Goal: Task Accomplishment & Management: Manage account settings

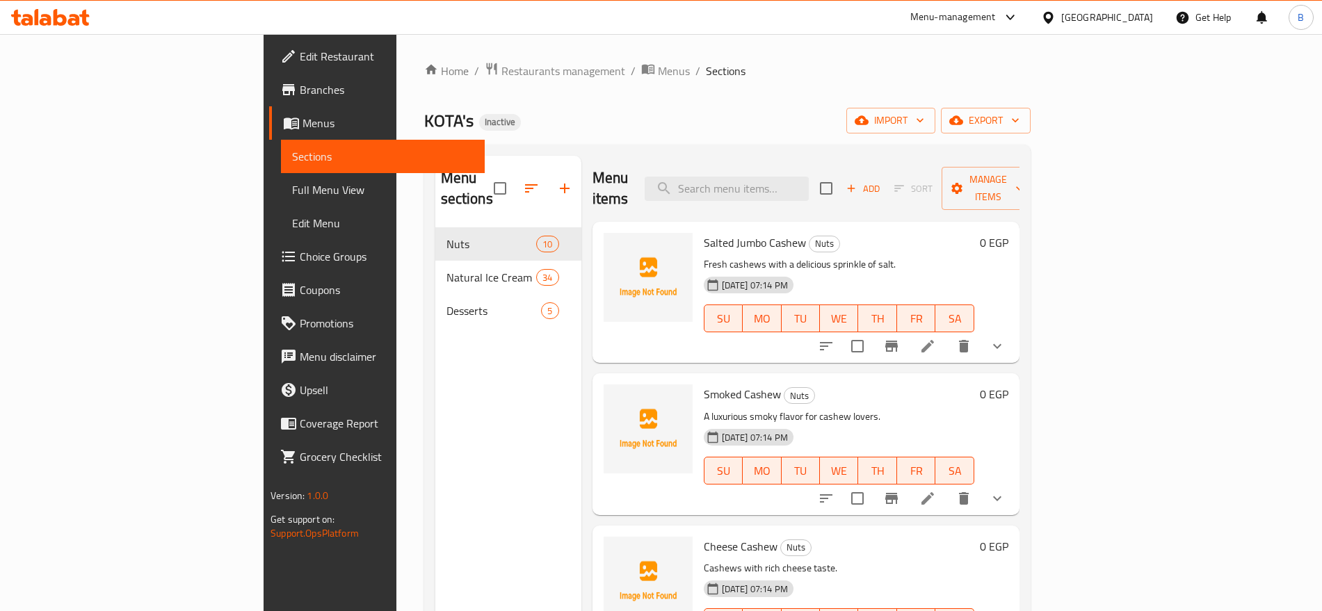
click at [704, 232] on span "Salted Jumbo Cashew" at bounding box center [755, 242] width 102 height 21
copy h6 "Salted Jumbo Cashew"
click at [704, 256] on p "Fresh cashews with a delicious sprinkle of salt." at bounding box center [839, 264] width 271 height 17
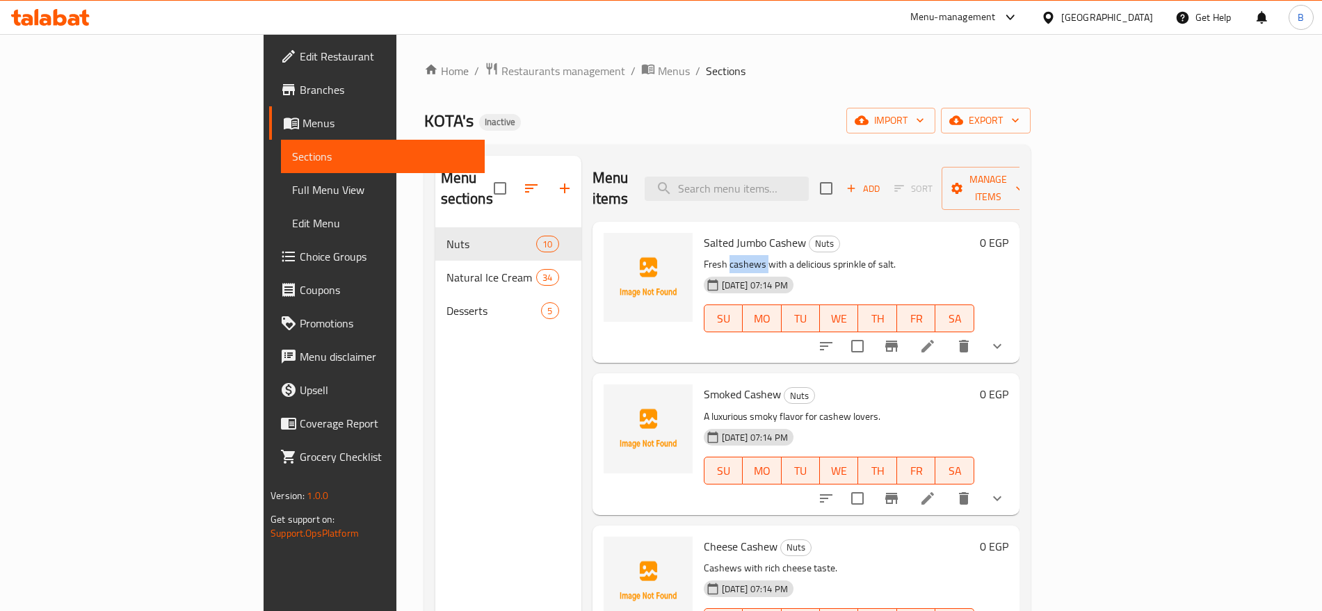
click at [704, 256] on p "Fresh cashews with a delicious sprinkle of salt." at bounding box center [839, 264] width 271 height 17
click at [704, 232] on span "Salted Jumbo Cashew" at bounding box center [755, 242] width 102 height 21
copy h6 "Salted Jumbo Cashew"
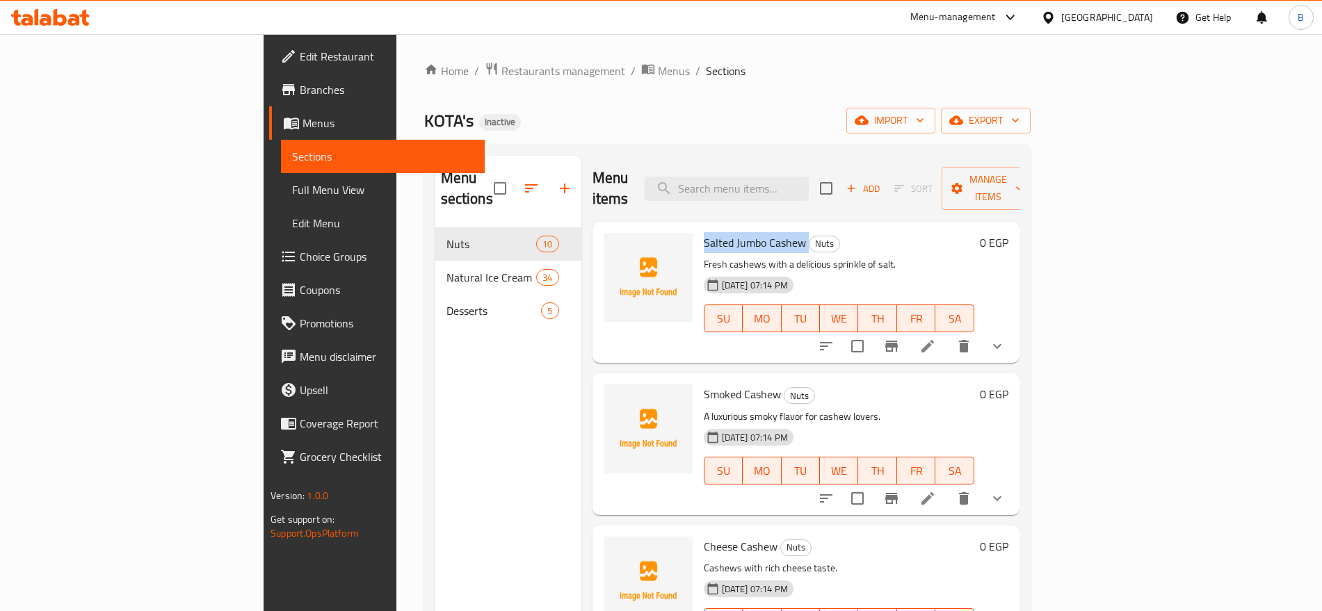
click at [727, 232] on span "Salted Jumbo Cashew" at bounding box center [755, 242] width 102 height 21
click at [728, 232] on span "Salted Jumbo Cashew" at bounding box center [755, 242] width 102 height 21
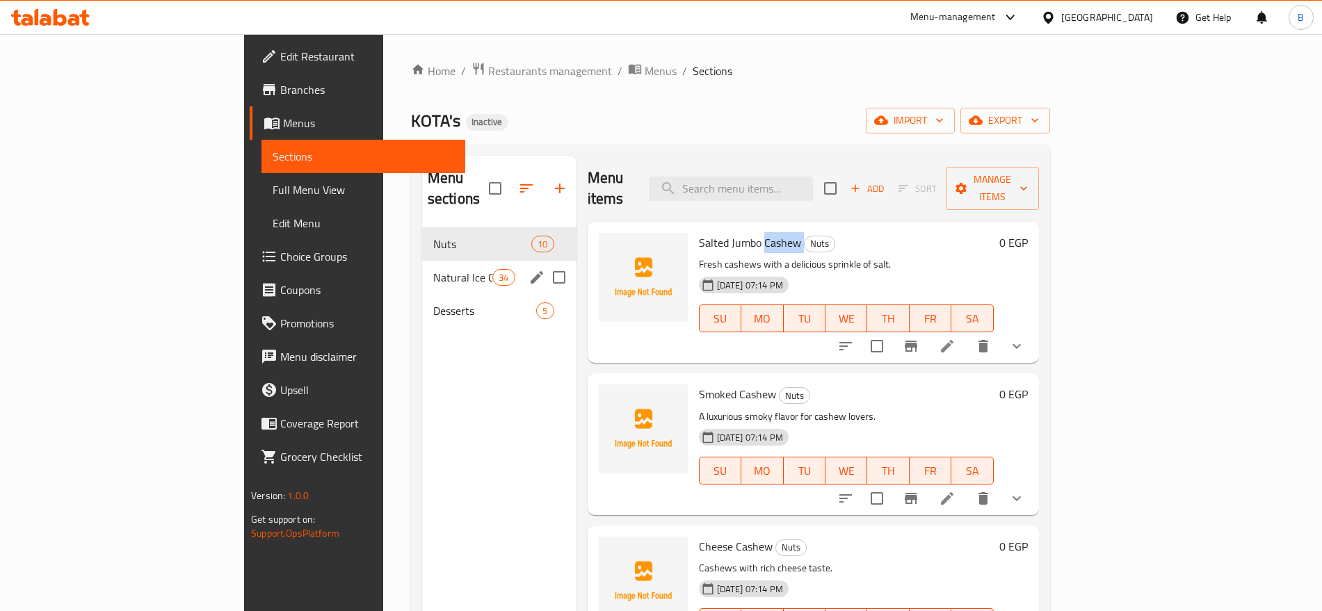
copy h6 "Cashew"
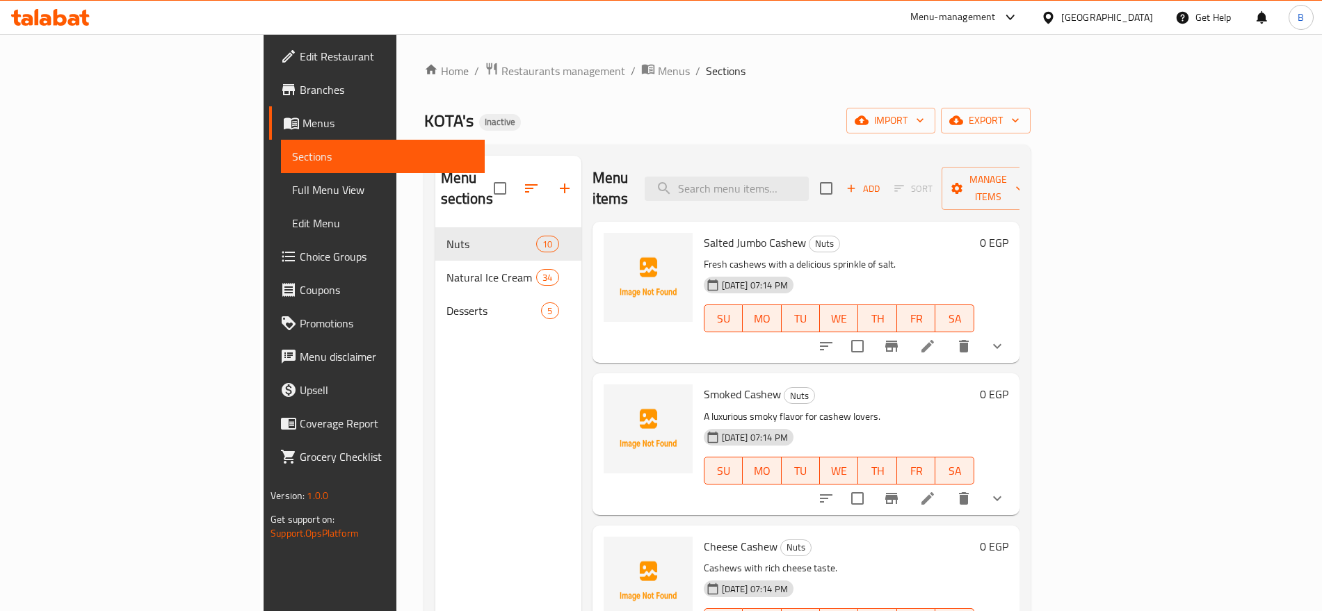
click at [706, 384] on span "Smoked Cashew" at bounding box center [742, 394] width 77 height 21
click at [704, 384] on span "Smoked Cashew" at bounding box center [742, 394] width 77 height 21
copy span "Smoked"
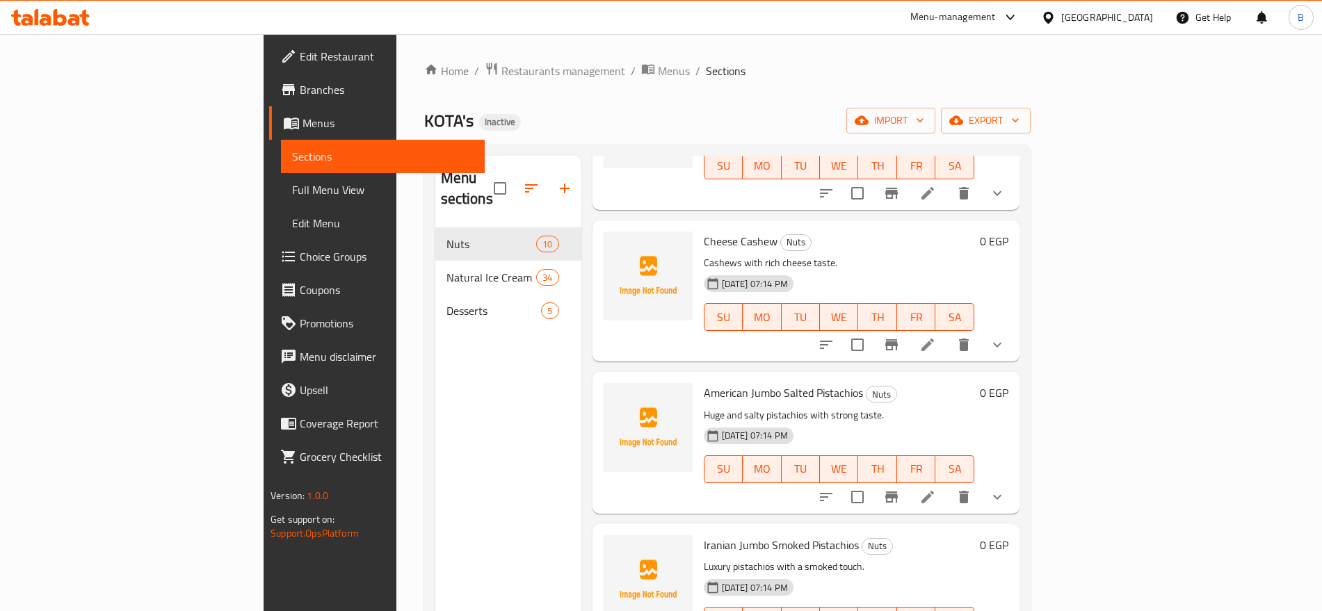
scroll to position [348, 0]
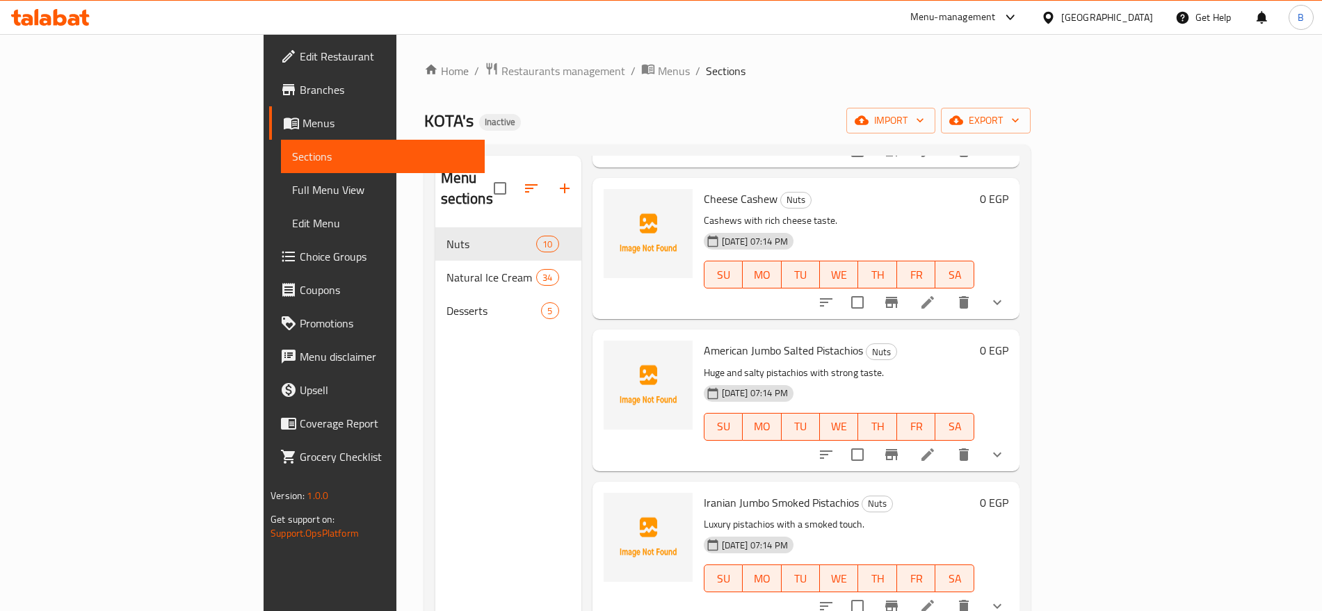
click at [763, 340] on span "American Jumbo Salted Pistachios" at bounding box center [783, 350] width 159 height 21
copy h6 "American Jumbo Salted Pistachios"
click at [704, 340] on span "American Jumbo Salted Pistachios" at bounding box center [783, 350] width 159 height 21
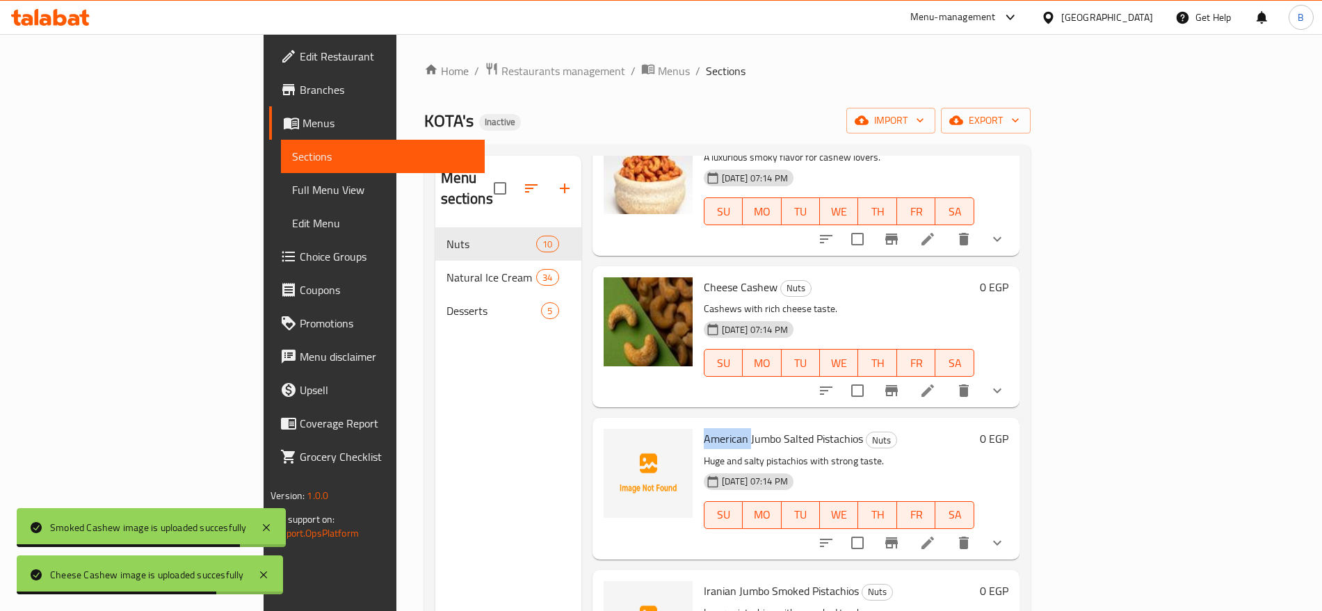
scroll to position [261, 0]
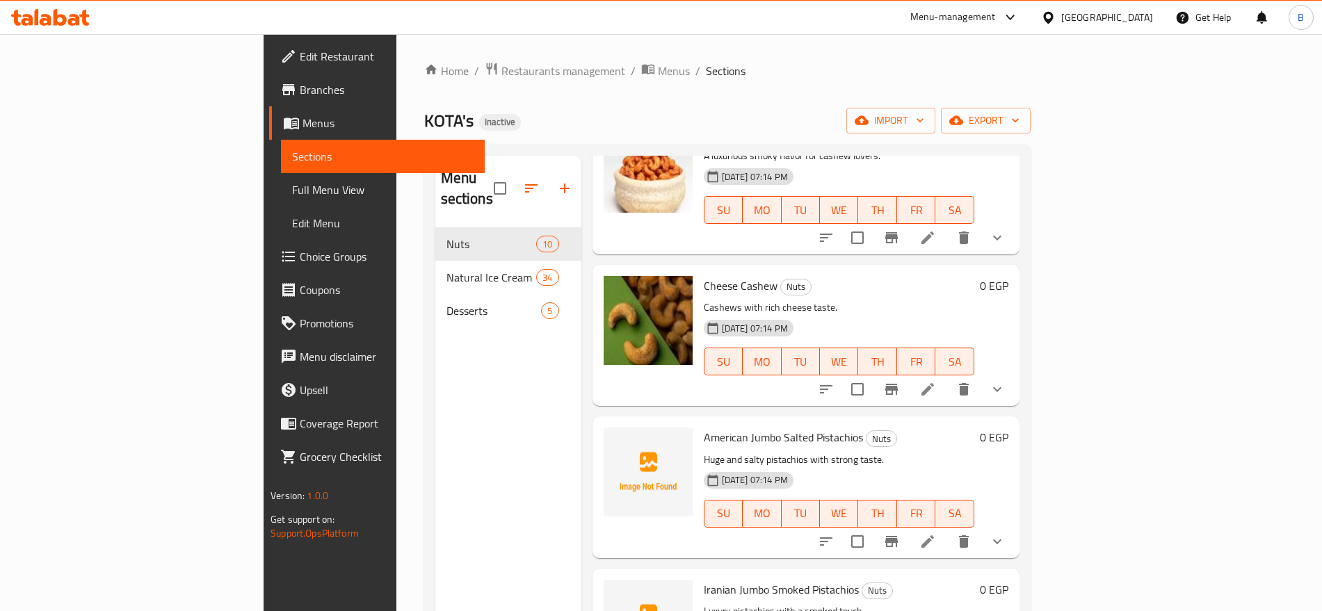
click at [775, 427] on span "American Jumbo Salted Pistachios" at bounding box center [783, 437] width 159 height 21
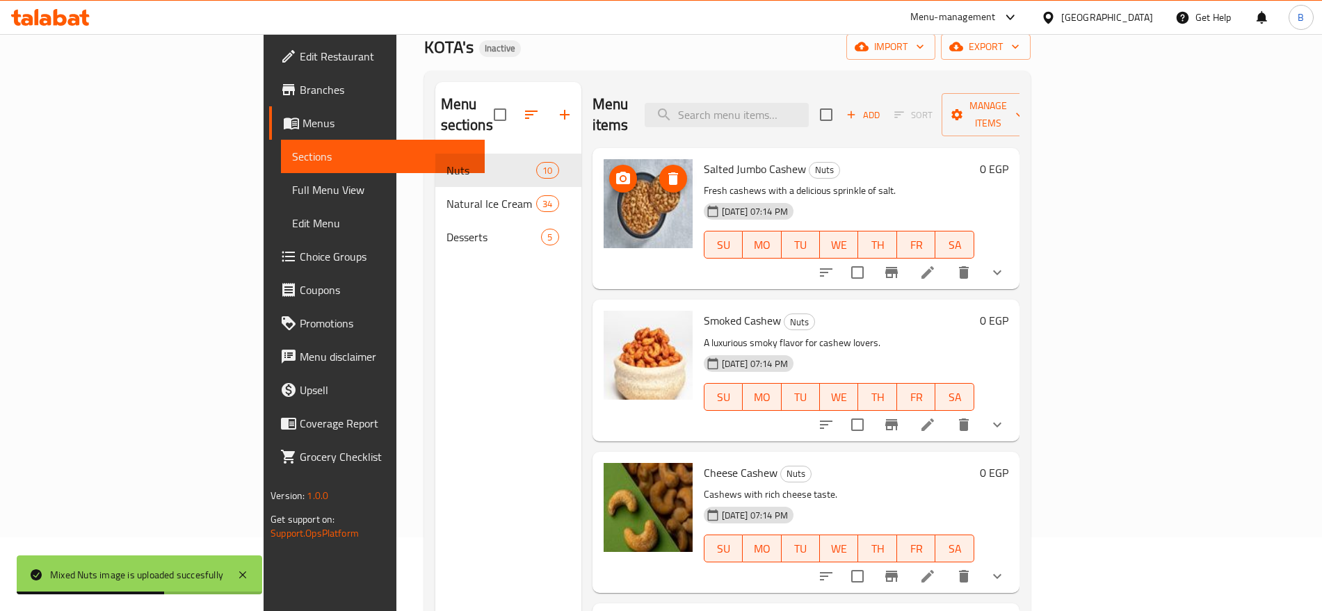
scroll to position [0, 0]
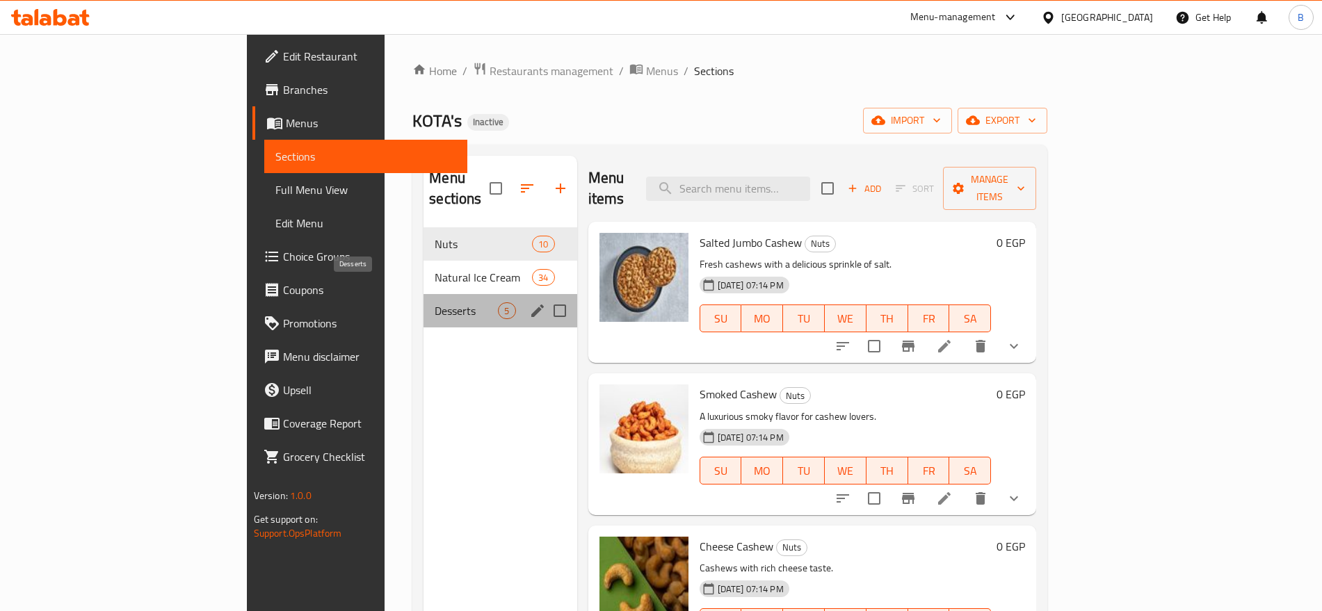
click at [435, 303] on span "Desserts" at bounding box center [466, 311] width 63 height 17
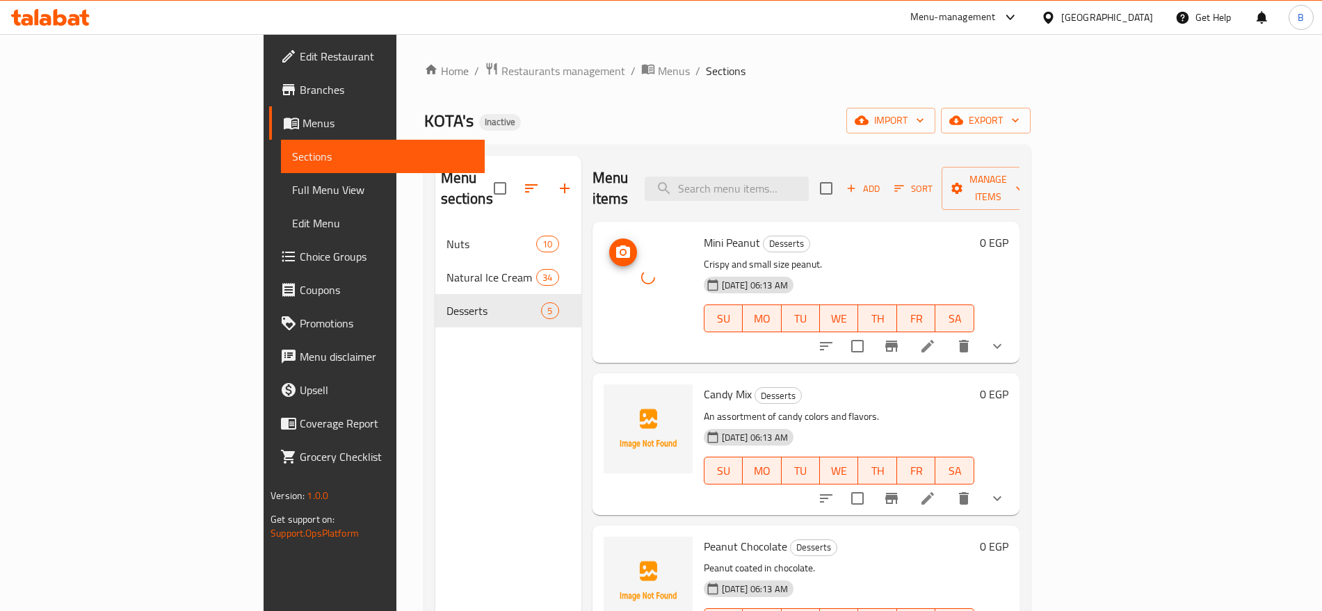
click at [602, 311] on div at bounding box center [648, 292] width 100 height 130
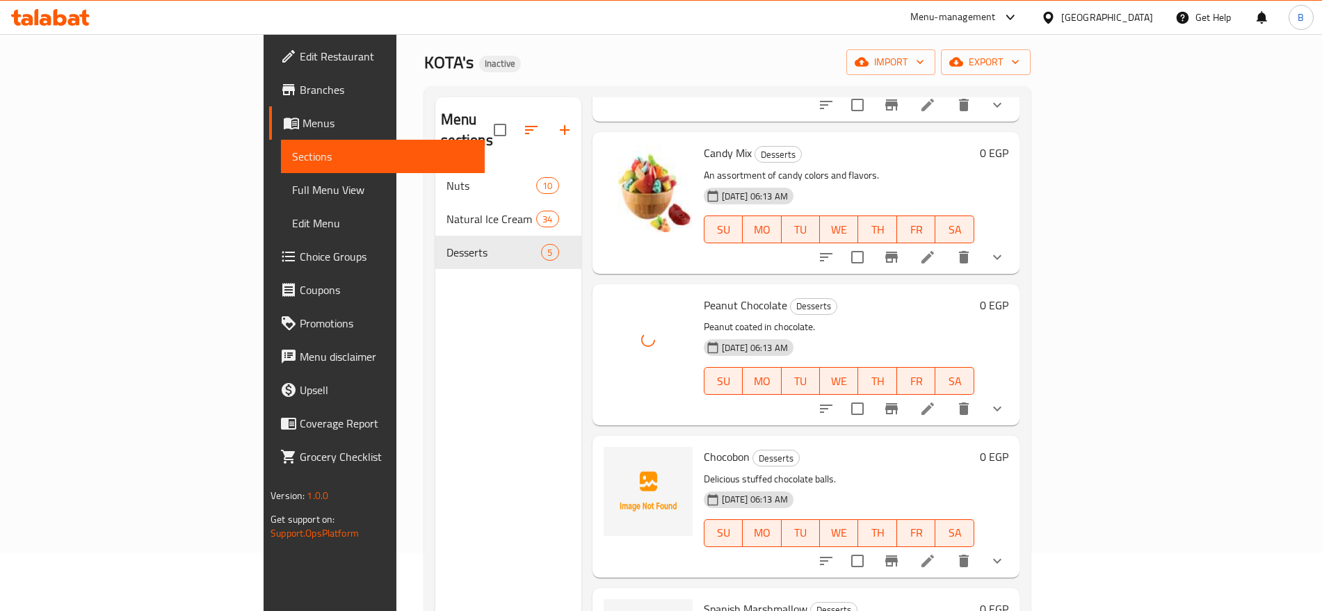
scroll to position [87, 0]
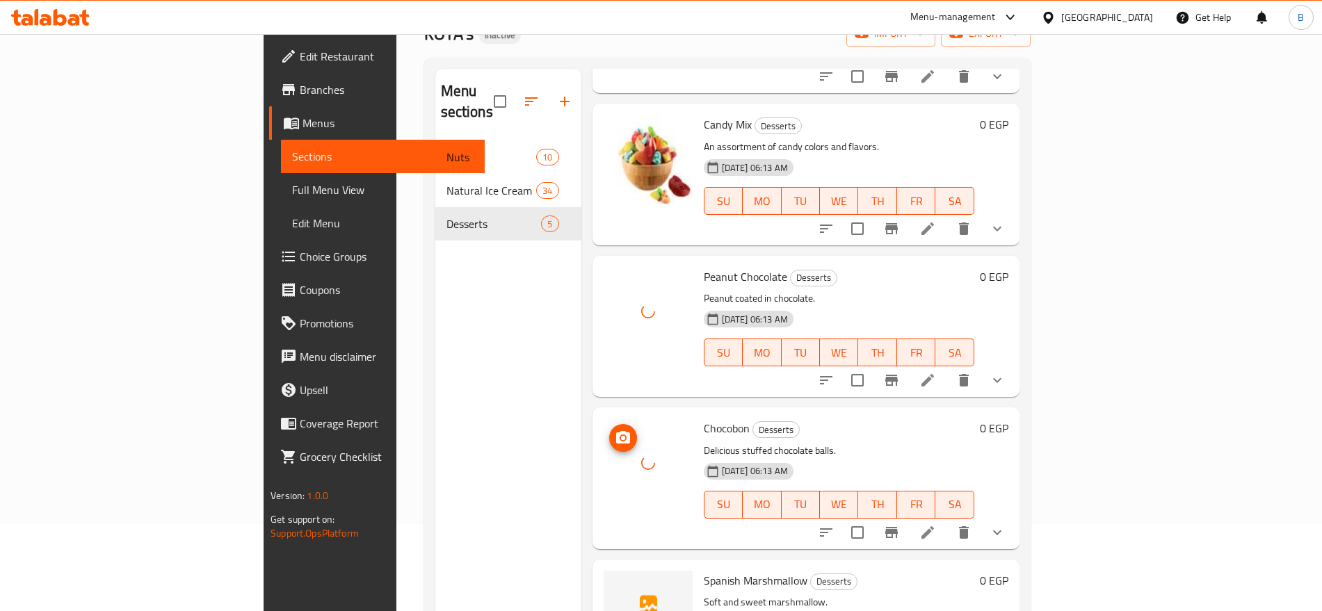
click at [604, 468] on div at bounding box center [648, 463] width 89 height 89
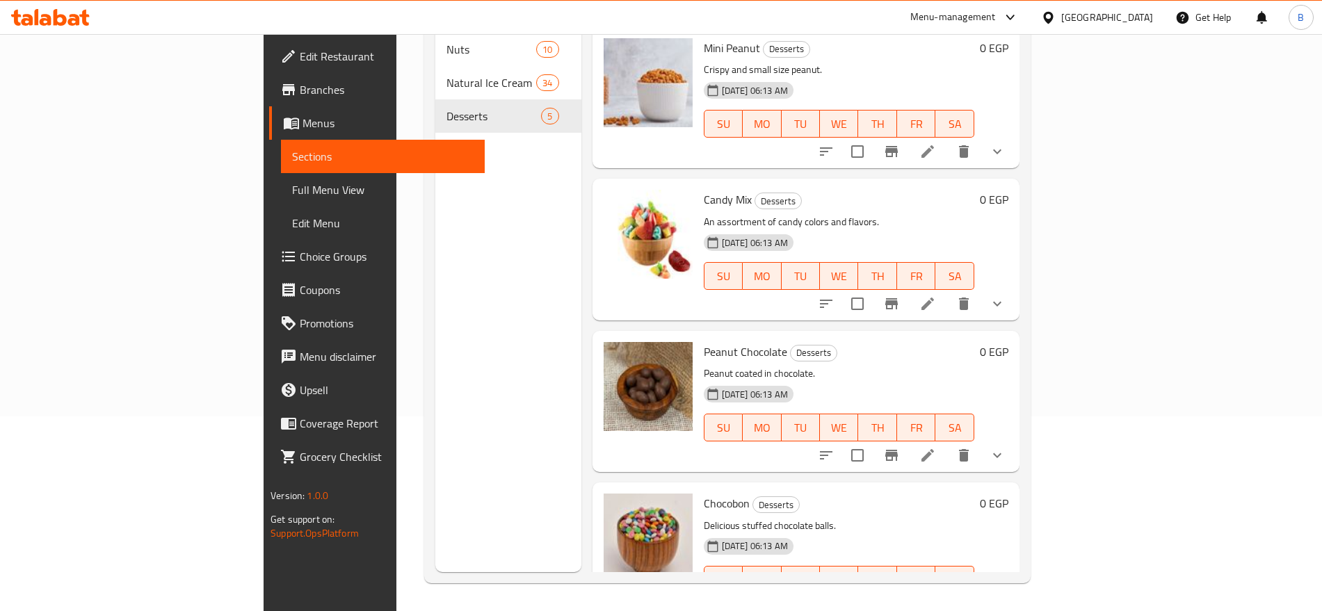
scroll to position [0, 0]
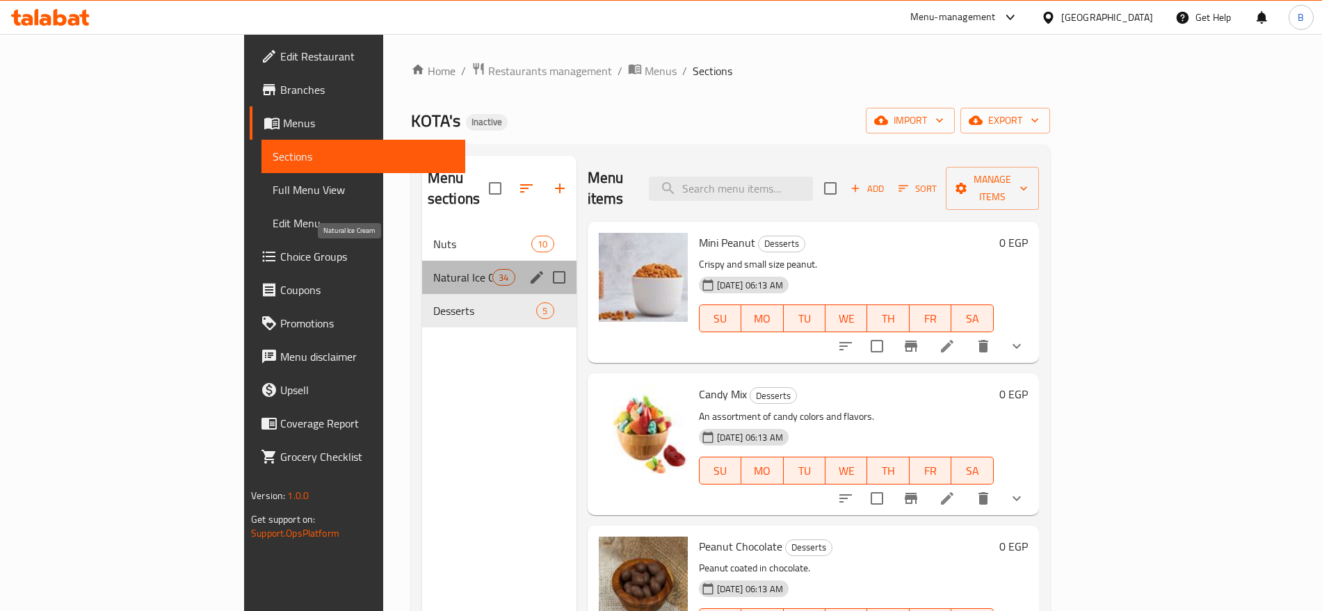
click at [433, 269] on span "Natural Ice Cream" at bounding box center [462, 277] width 59 height 17
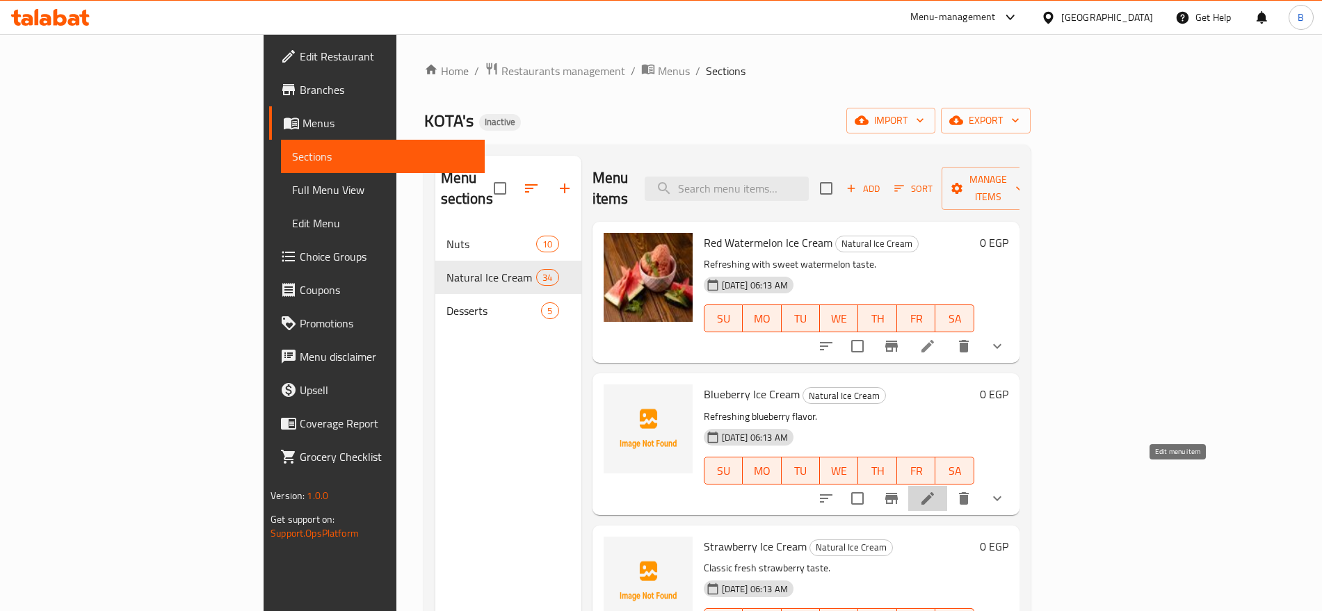
click at [934, 492] on icon at bounding box center [928, 498] width 13 height 13
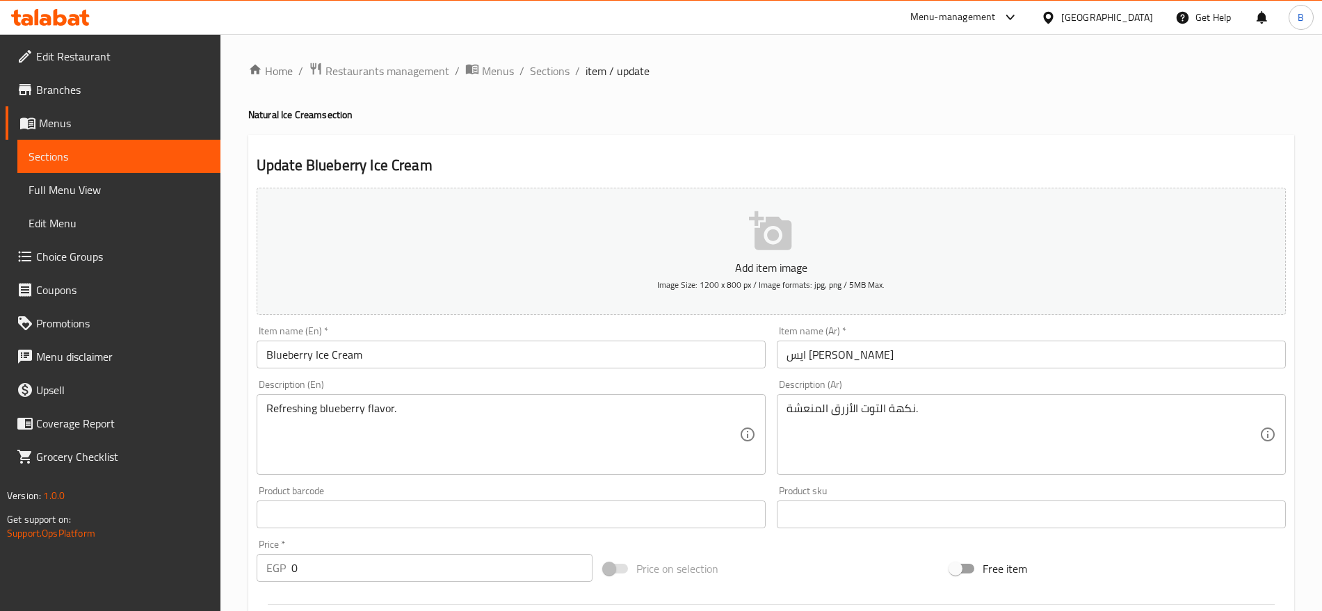
click at [804, 353] on input "ايس [PERSON_NAME]" at bounding box center [1031, 355] width 509 height 28
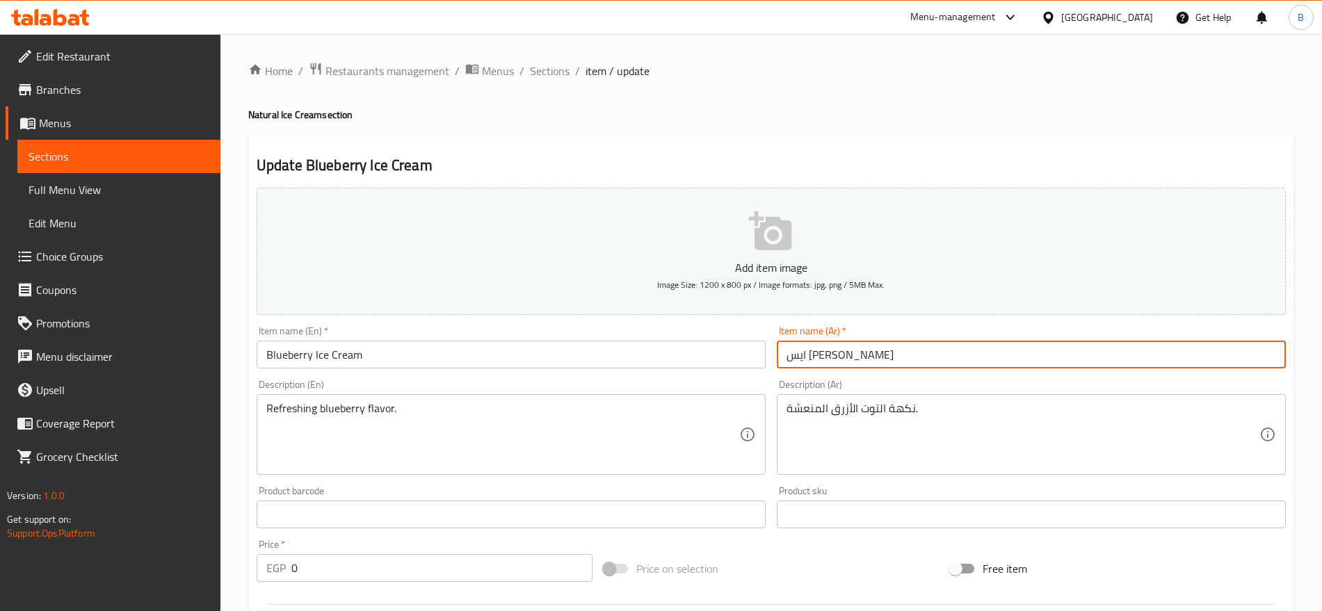
click at [804, 353] on input "ايس [PERSON_NAME]" at bounding box center [1031, 355] width 509 height 28
click at [559, 74] on span "Sections" at bounding box center [550, 71] width 40 height 17
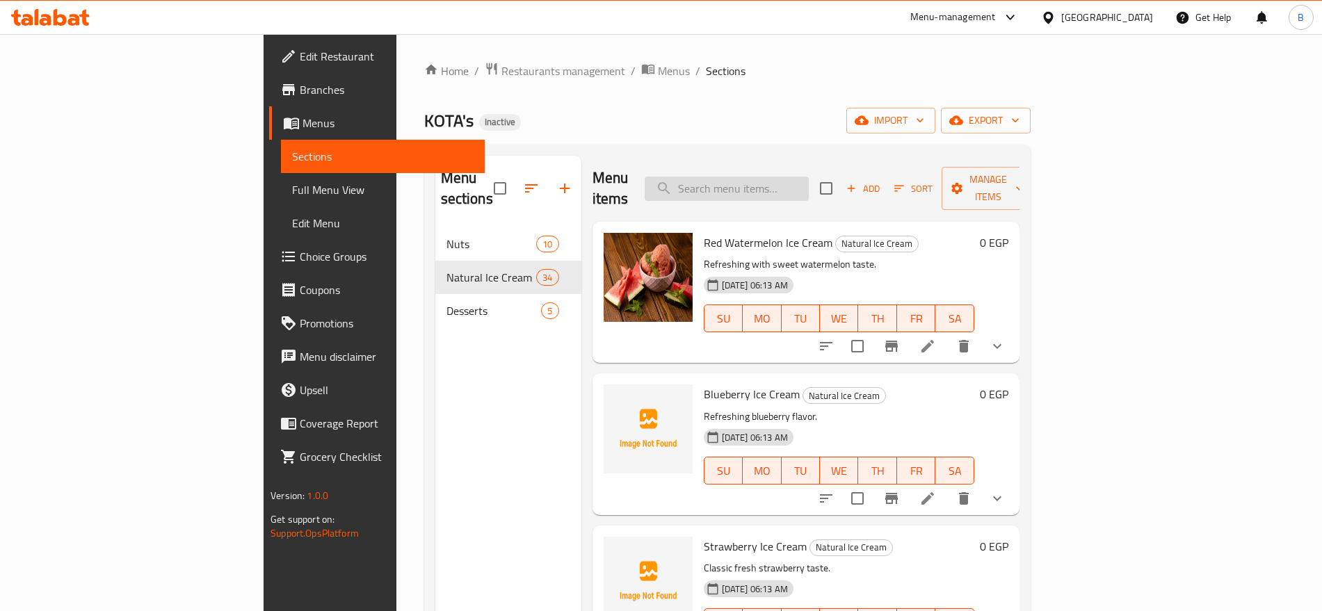
click at [787, 177] on input "search" at bounding box center [727, 189] width 164 height 24
paste input "اسواني"
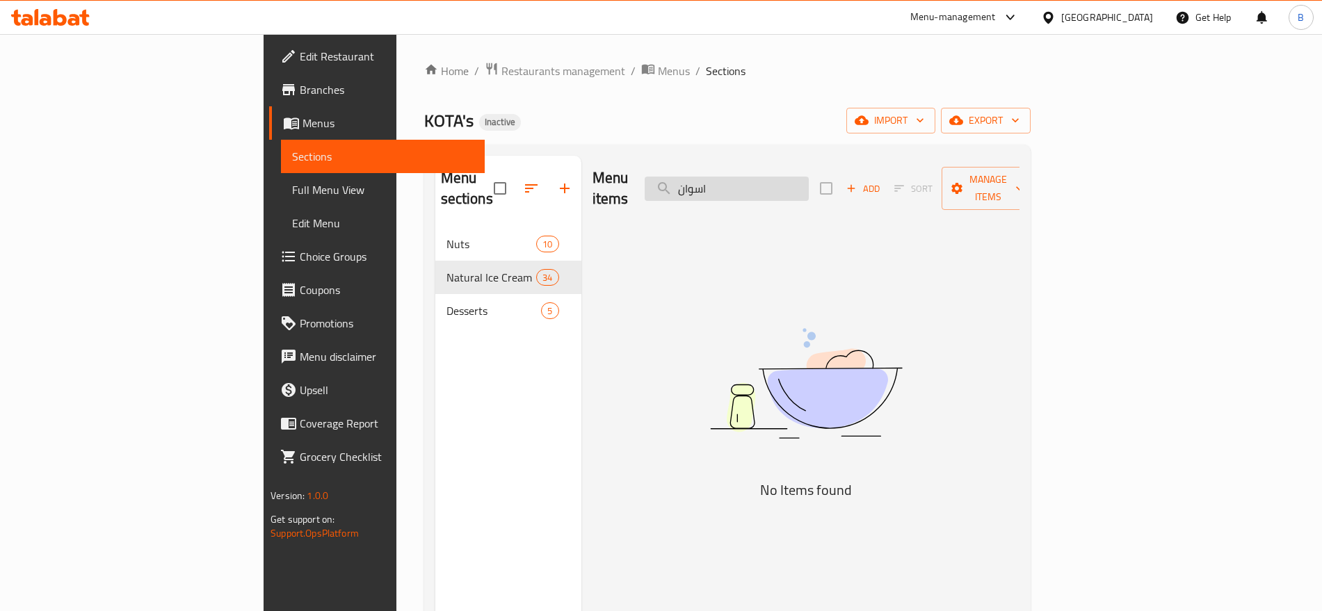
drag, startPoint x: 814, startPoint y: 179, endPoint x: 800, endPoint y: 180, distance: 14.0
click at [800, 180] on input "اسوان" at bounding box center [727, 189] width 164 height 24
type input "سوان"
drag, startPoint x: 824, startPoint y: 176, endPoint x: 719, endPoint y: 184, distance: 104.6
click at [720, 184] on div "Menu items سوان Add Sort Manage items" at bounding box center [806, 189] width 427 height 66
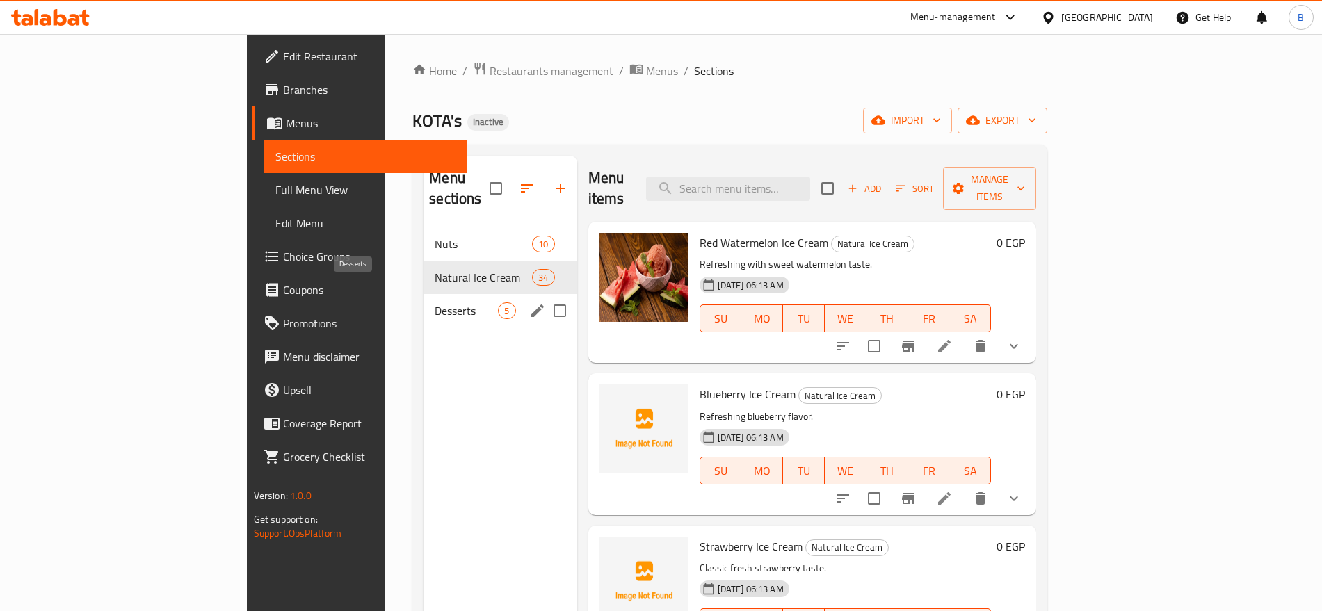
click at [435, 303] on span "Desserts" at bounding box center [466, 311] width 63 height 17
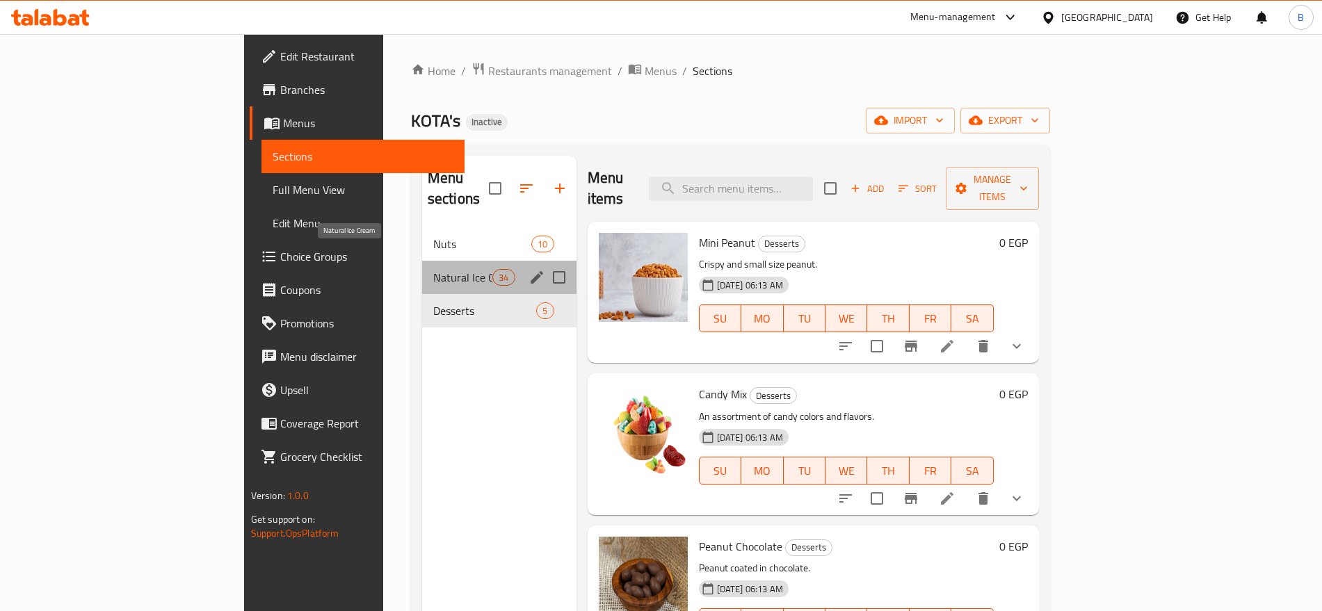
click at [433, 269] on span "Natural Ice Cream" at bounding box center [462, 277] width 59 height 17
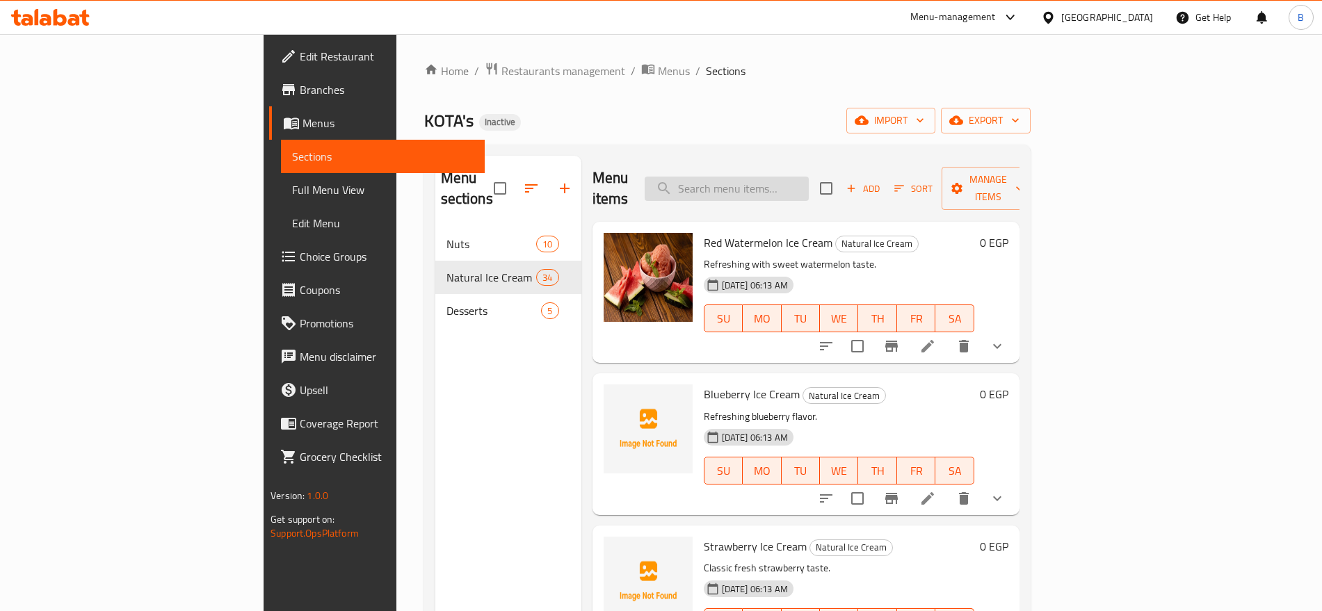
click at [809, 184] on input "search" at bounding box center [727, 189] width 164 height 24
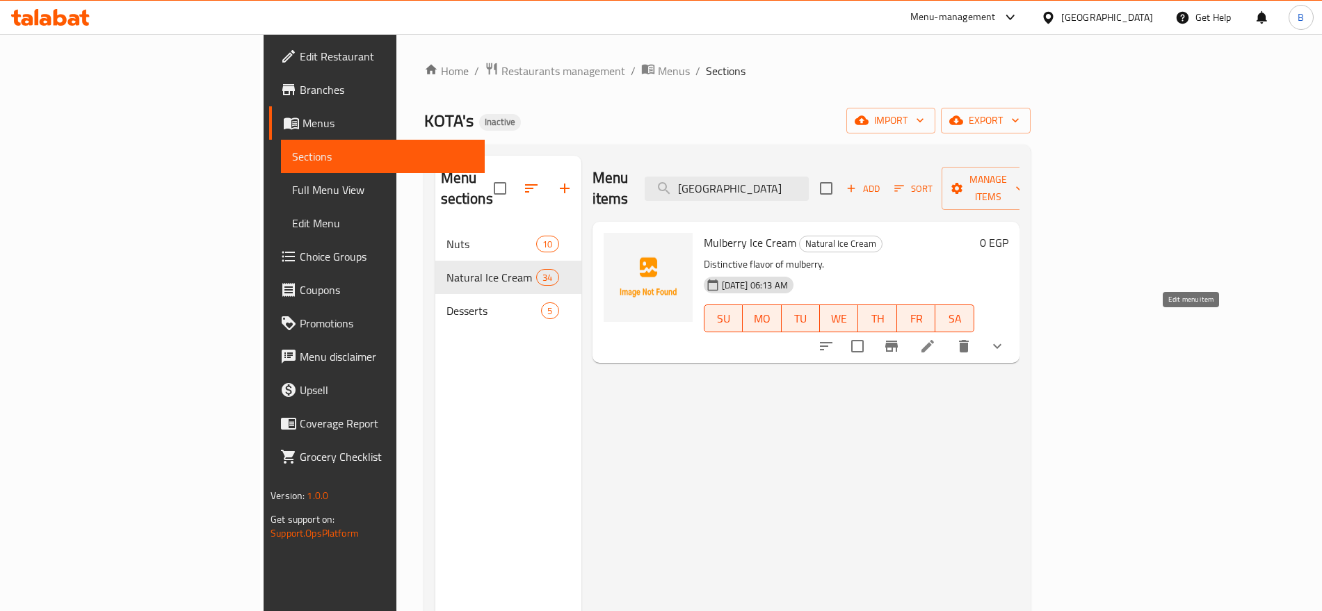
type input "[GEOGRAPHIC_DATA]"
click at [936, 338] on icon at bounding box center [928, 346] width 17 height 17
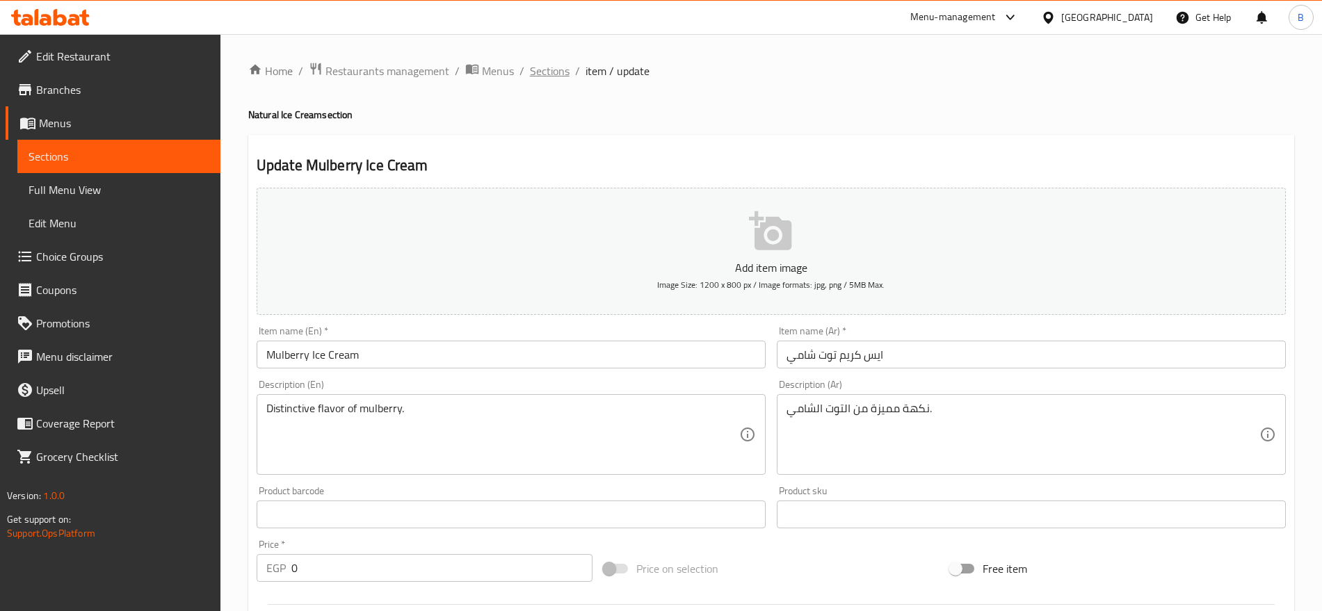
click at [557, 67] on span "Sections" at bounding box center [550, 71] width 40 height 17
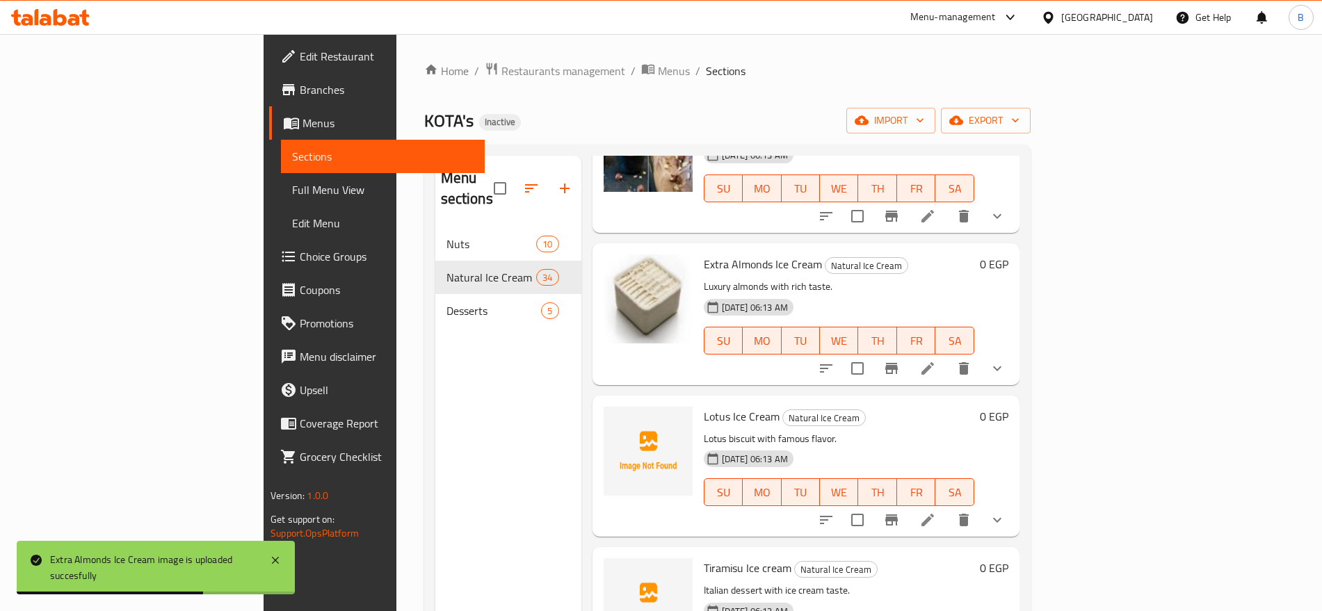
scroll to position [1826, 0]
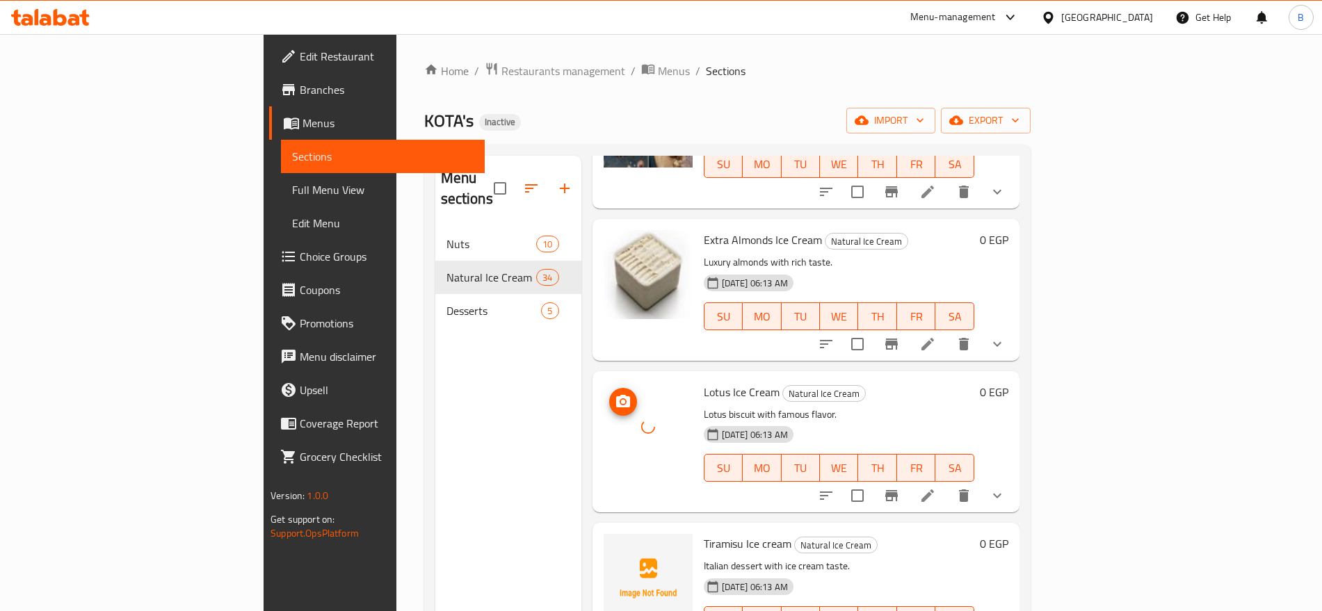
click at [604, 442] on div at bounding box center [648, 427] width 89 height 89
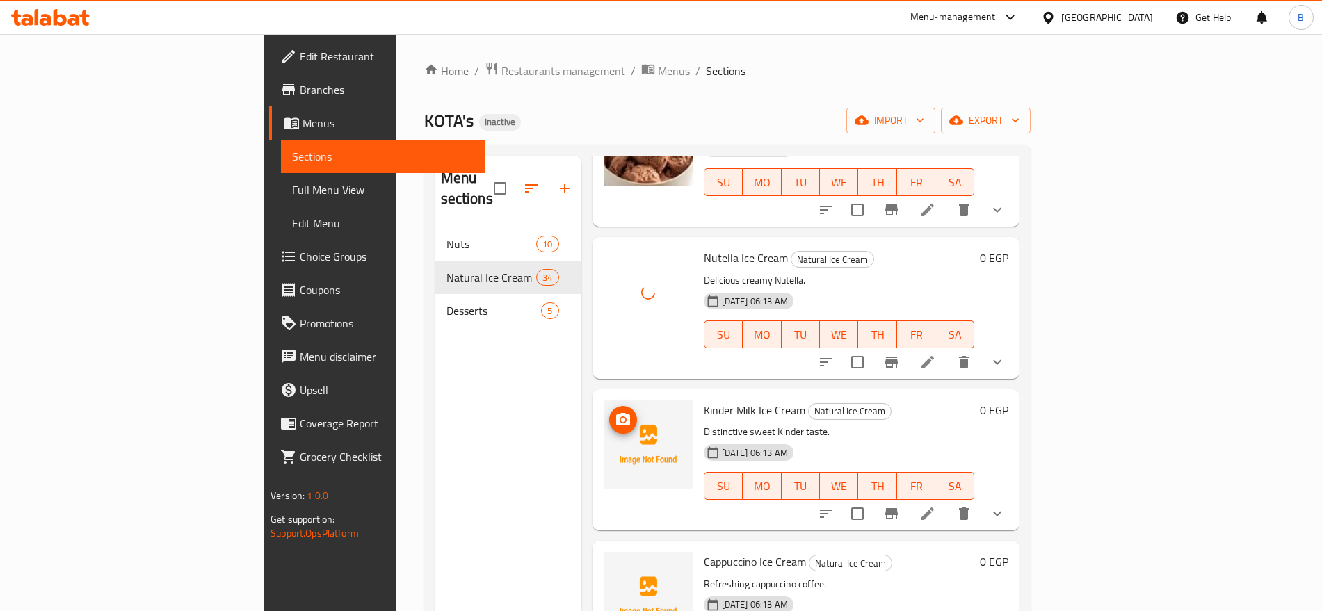
scroll to position [2435, 0]
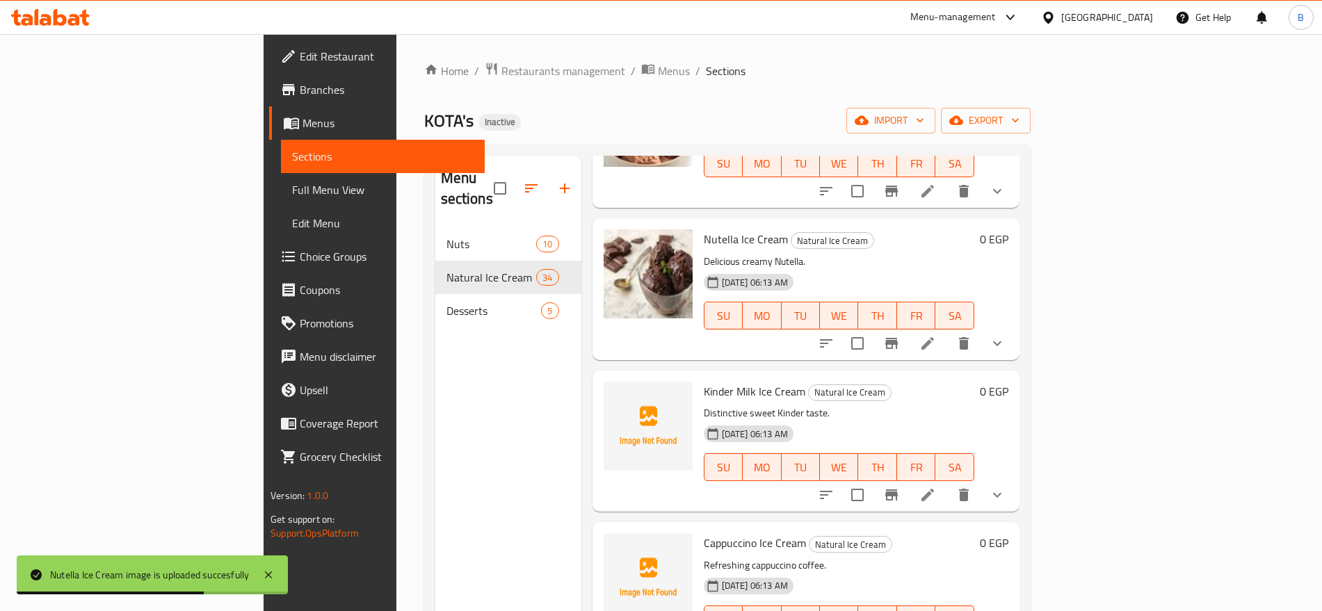
click at [598, 456] on div at bounding box center [648, 441] width 100 height 130
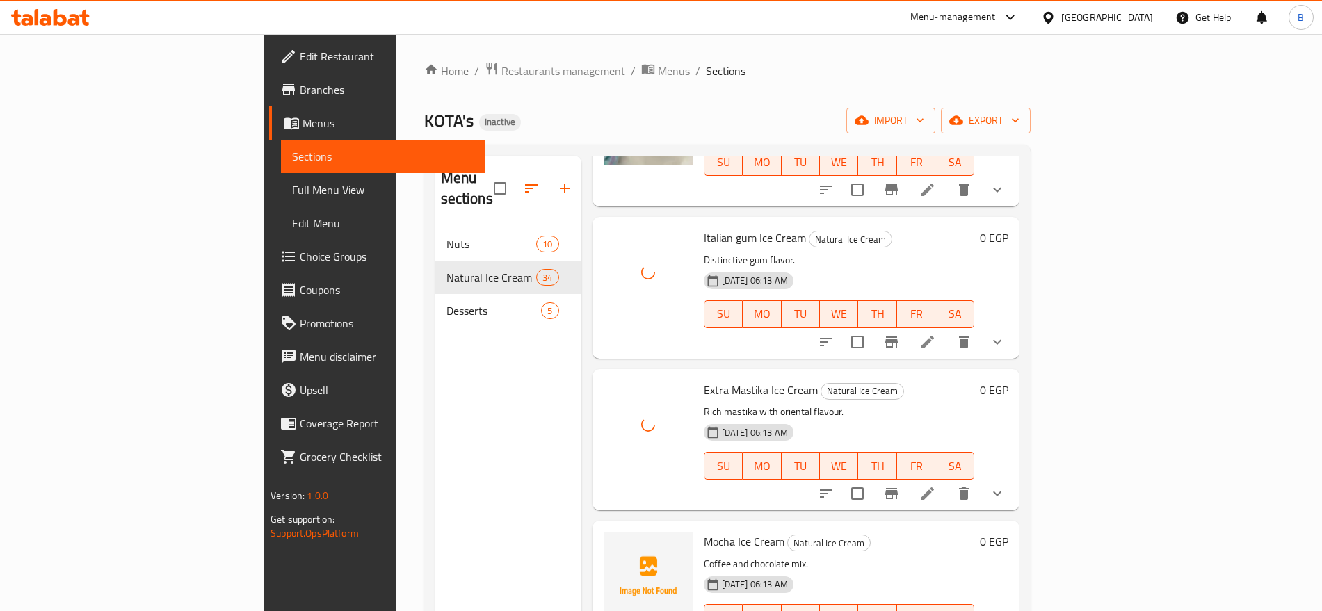
scroll to position [3739, 0]
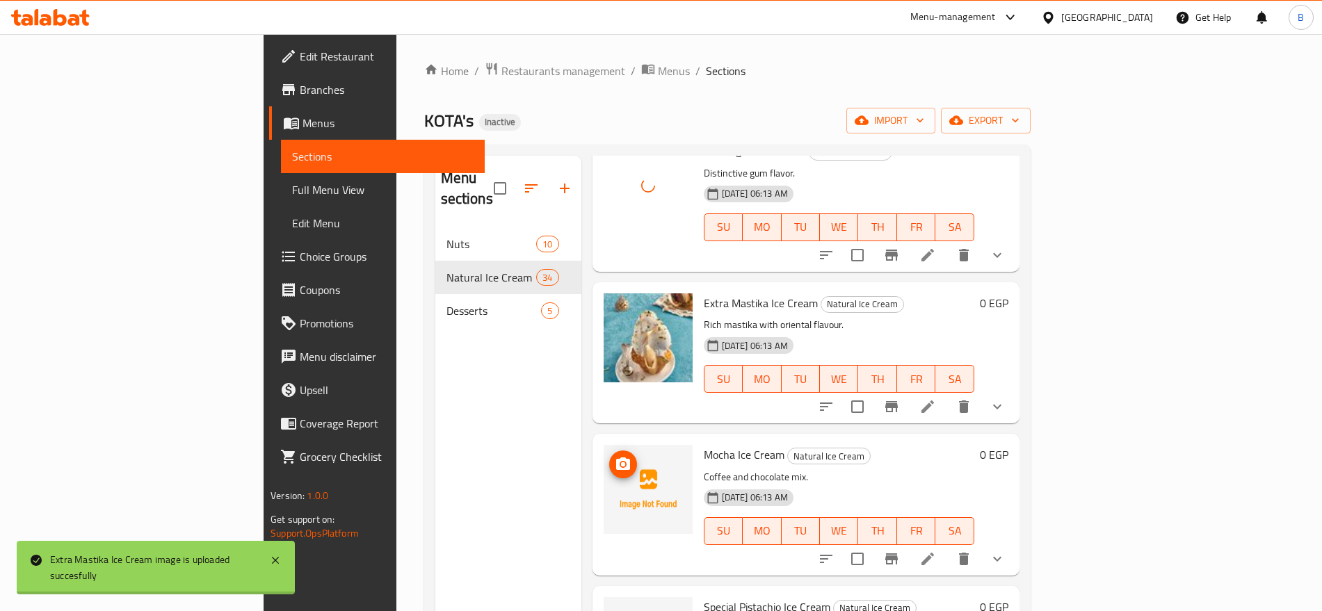
click at [604, 490] on img at bounding box center [648, 489] width 89 height 89
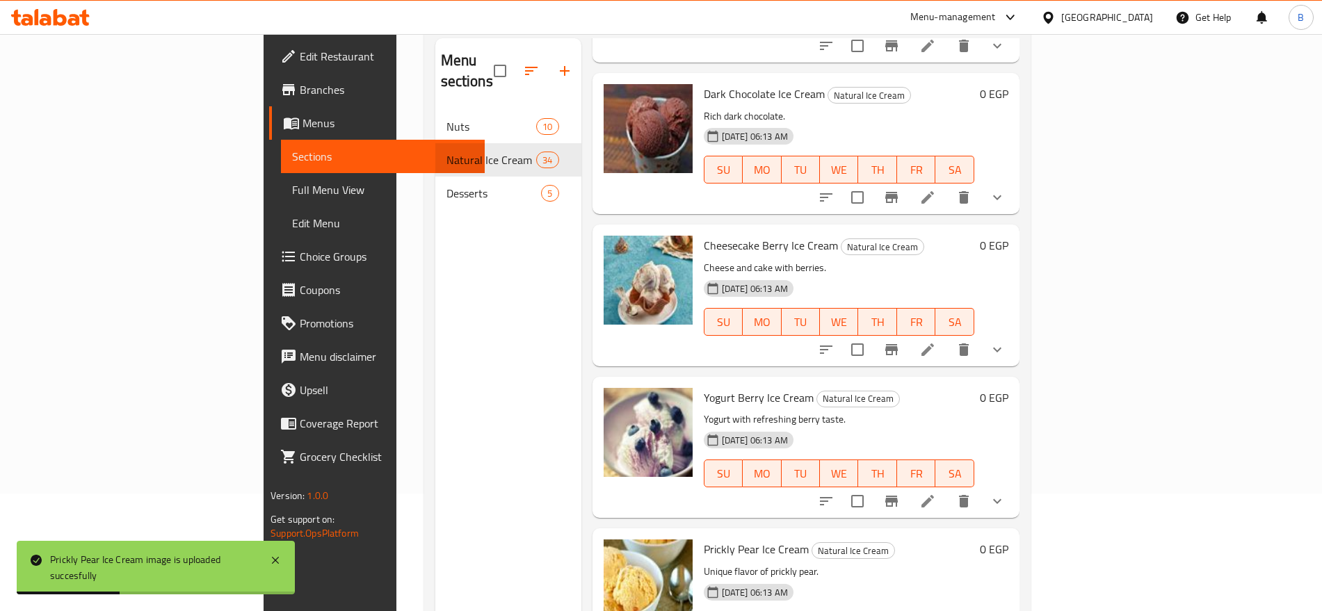
scroll to position [108, 0]
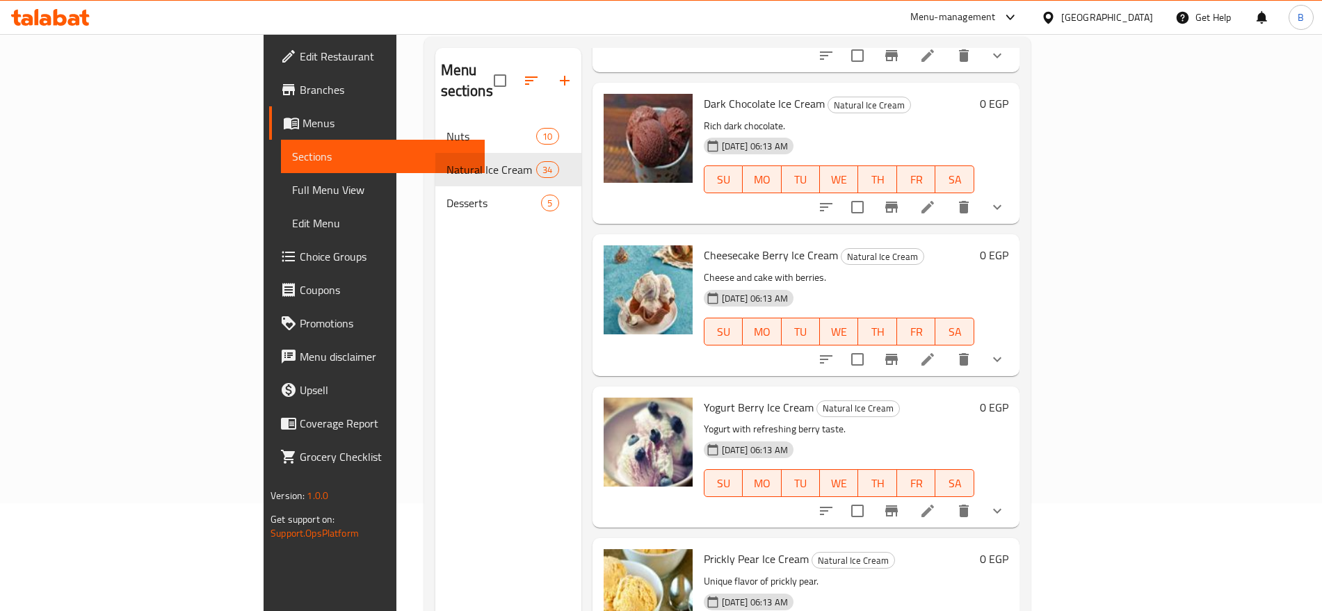
click at [269, 244] on link "Choice Groups" at bounding box center [376, 256] width 215 height 33
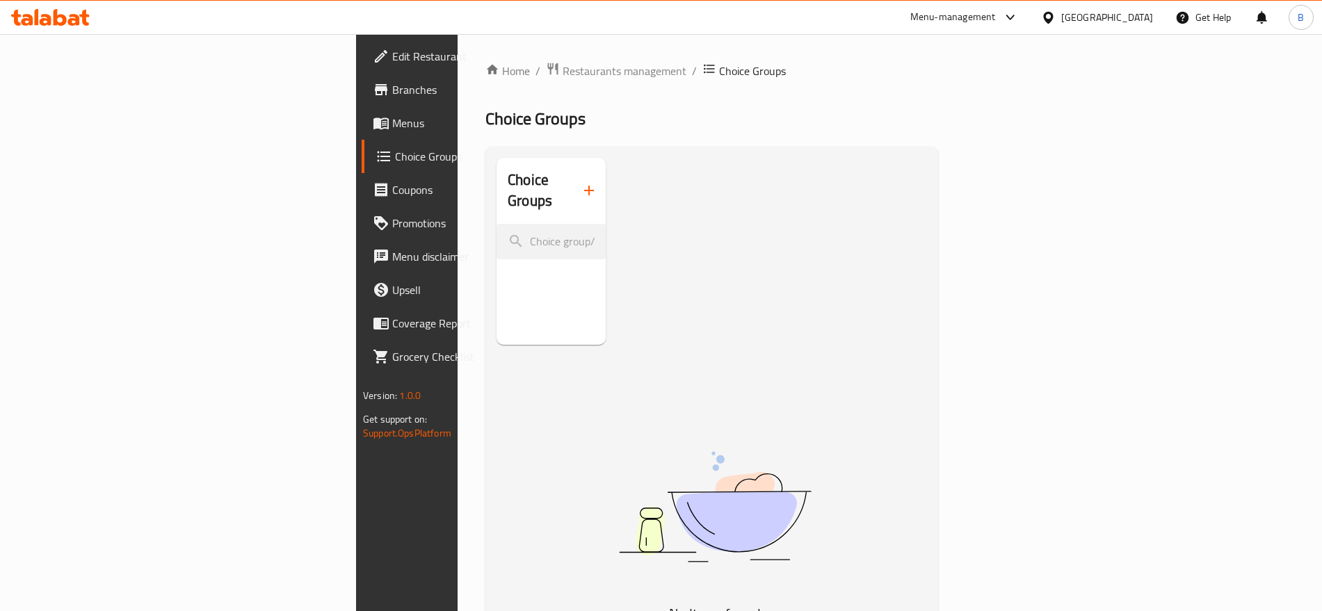
click at [392, 122] on span "Menus" at bounding box center [478, 123] width 173 height 17
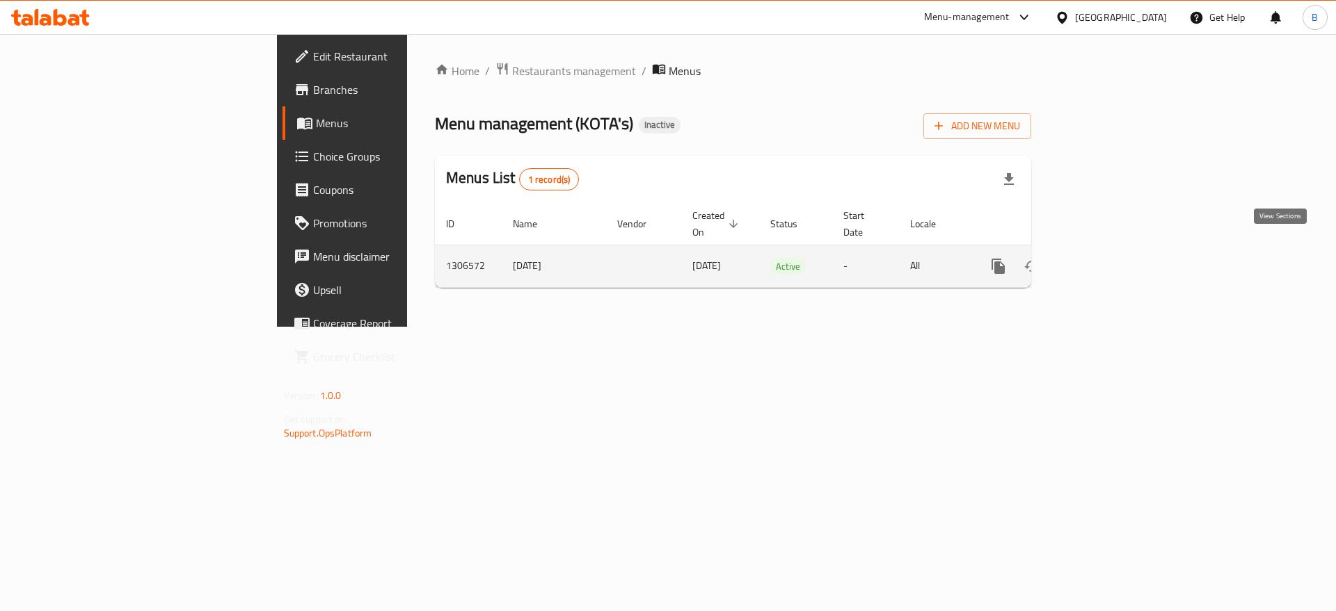
click at [1107, 258] on icon "enhanced table" at bounding box center [1098, 266] width 17 height 17
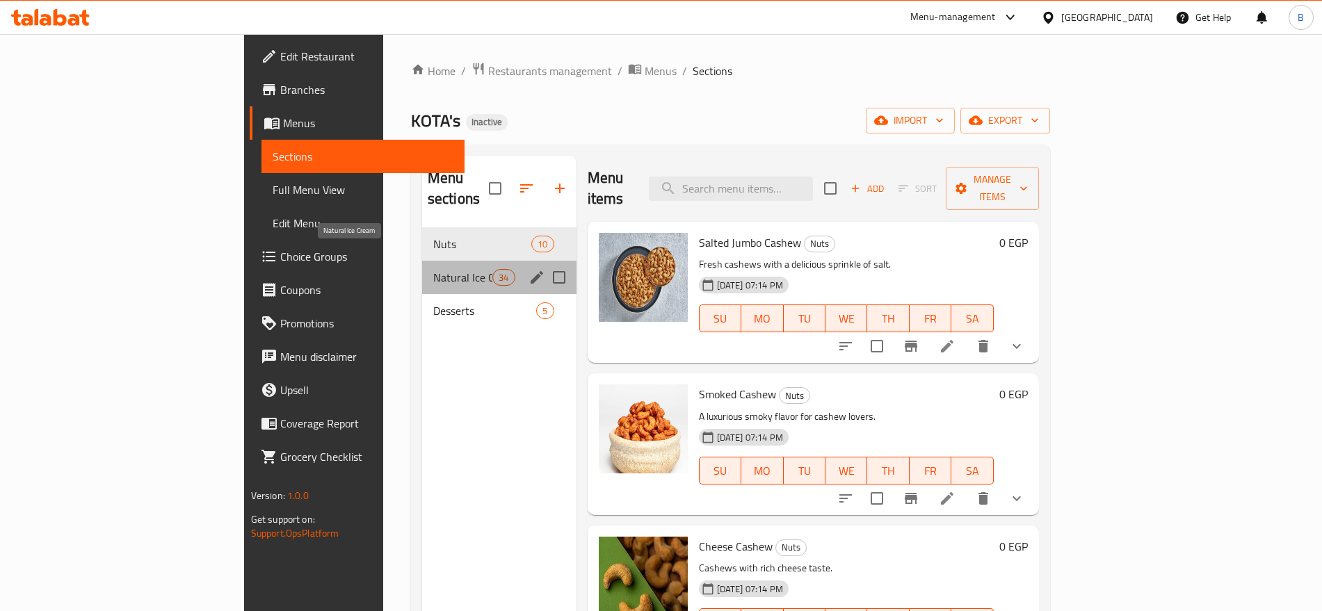
click at [433, 269] on span "Natural Ice Cream" at bounding box center [462, 277] width 59 height 17
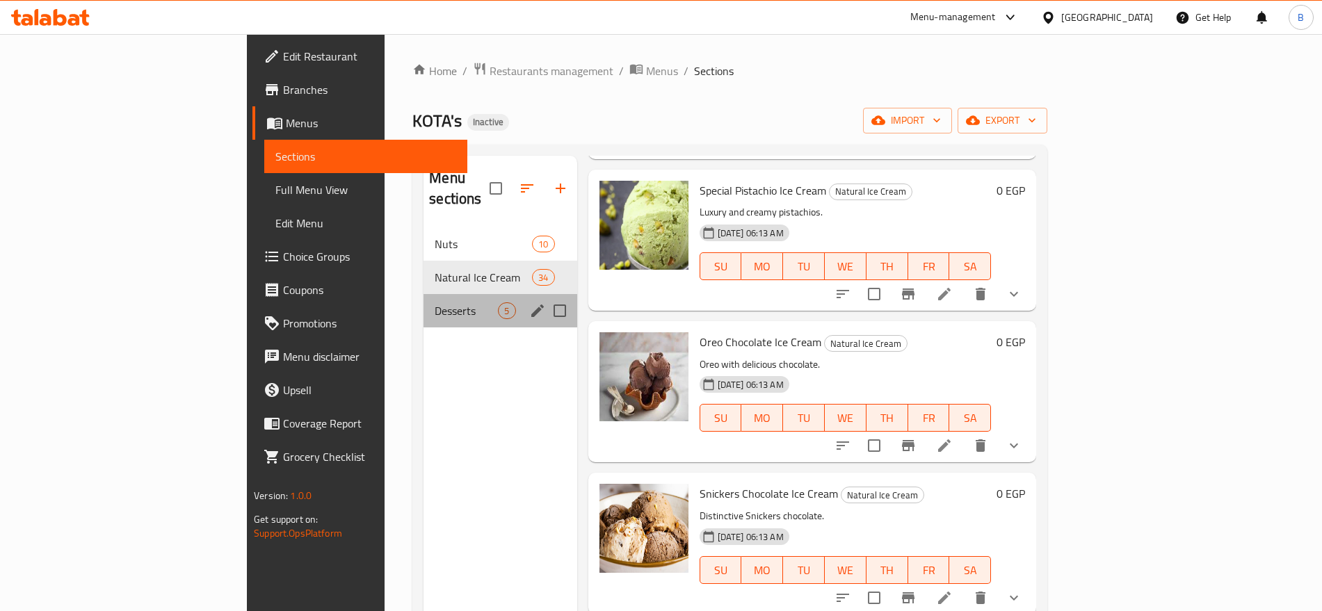
click at [424, 301] on div "Desserts 5" at bounding box center [500, 310] width 153 height 33
